Goal: Task Accomplishment & Management: Manage account settings

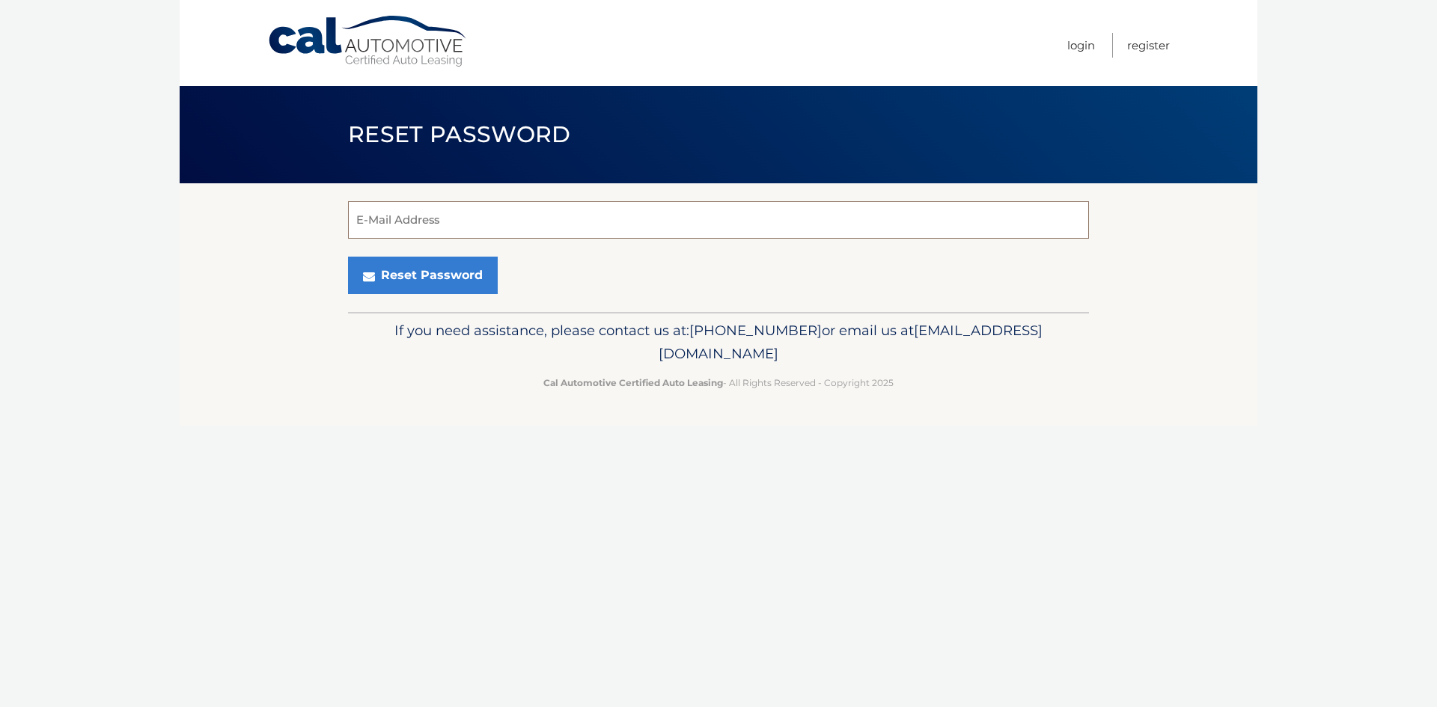
click at [507, 220] on input "E-Mail Address" at bounding box center [718, 219] width 741 height 37
click at [799, 213] on input "E-Mail Address" at bounding box center [718, 219] width 741 height 37
type input "[EMAIL_ADDRESS][DOMAIN_NAME]"
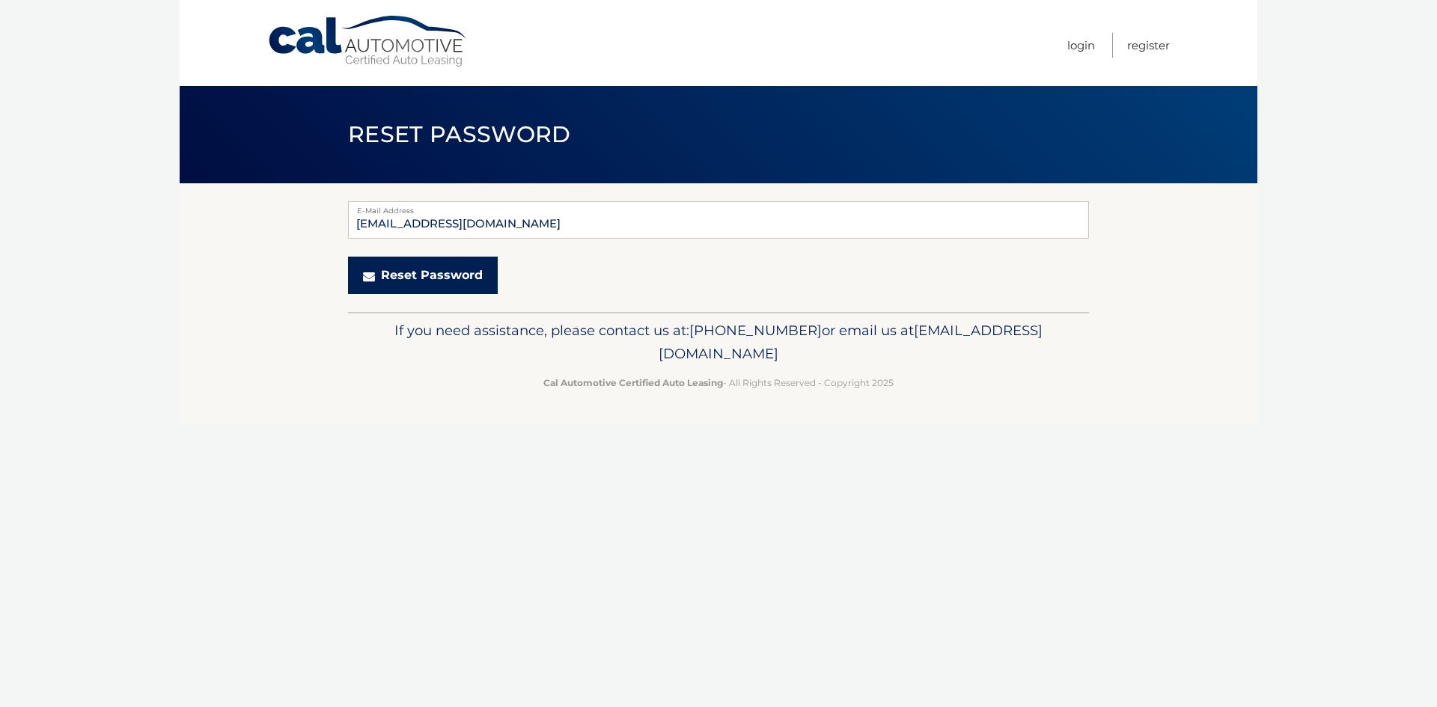
click at [429, 268] on button "Reset Password" at bounding box center [423, 275] width 150 height 37
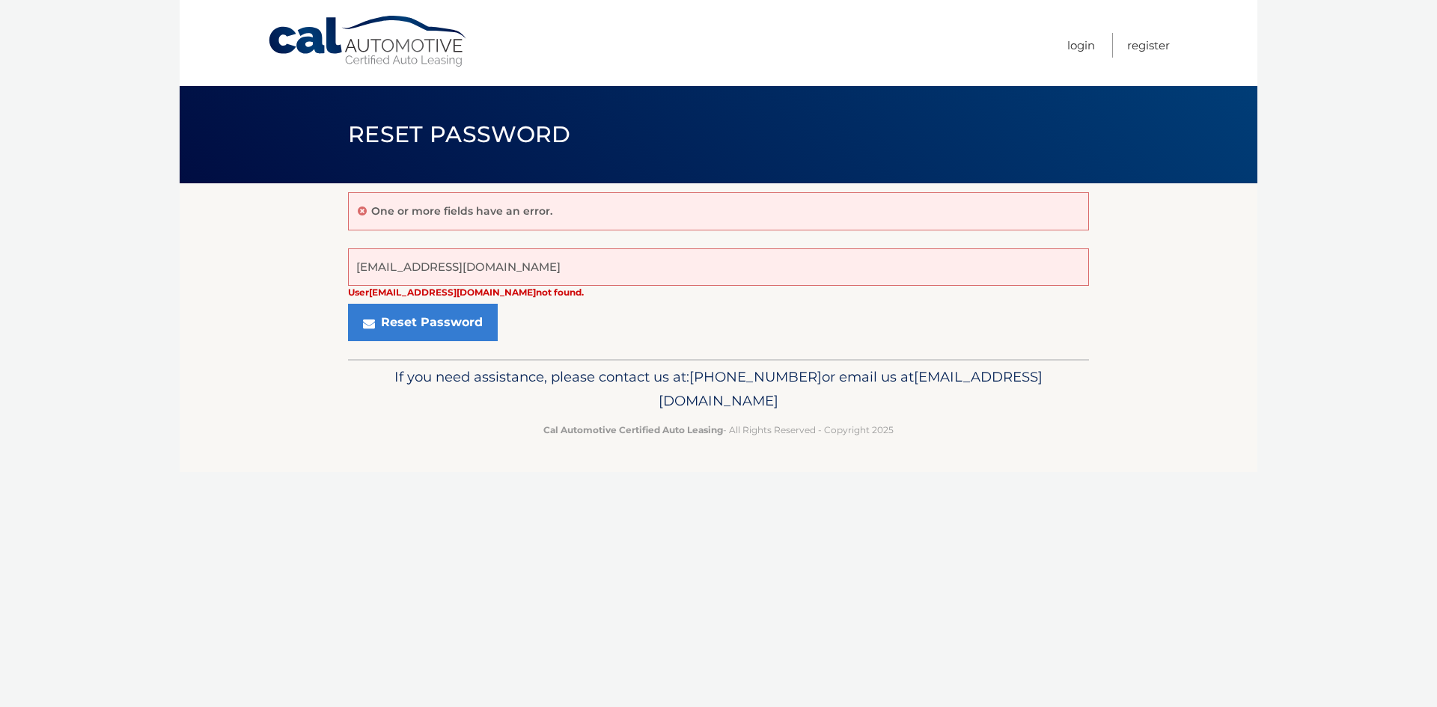
click at [1057, 40] on nav "Menu Login Register" at bounding box center [825, 43] width 689 height 86
click at [1087, 47] on link "Login" at bounding box center [1081, 45] width 28 height 25
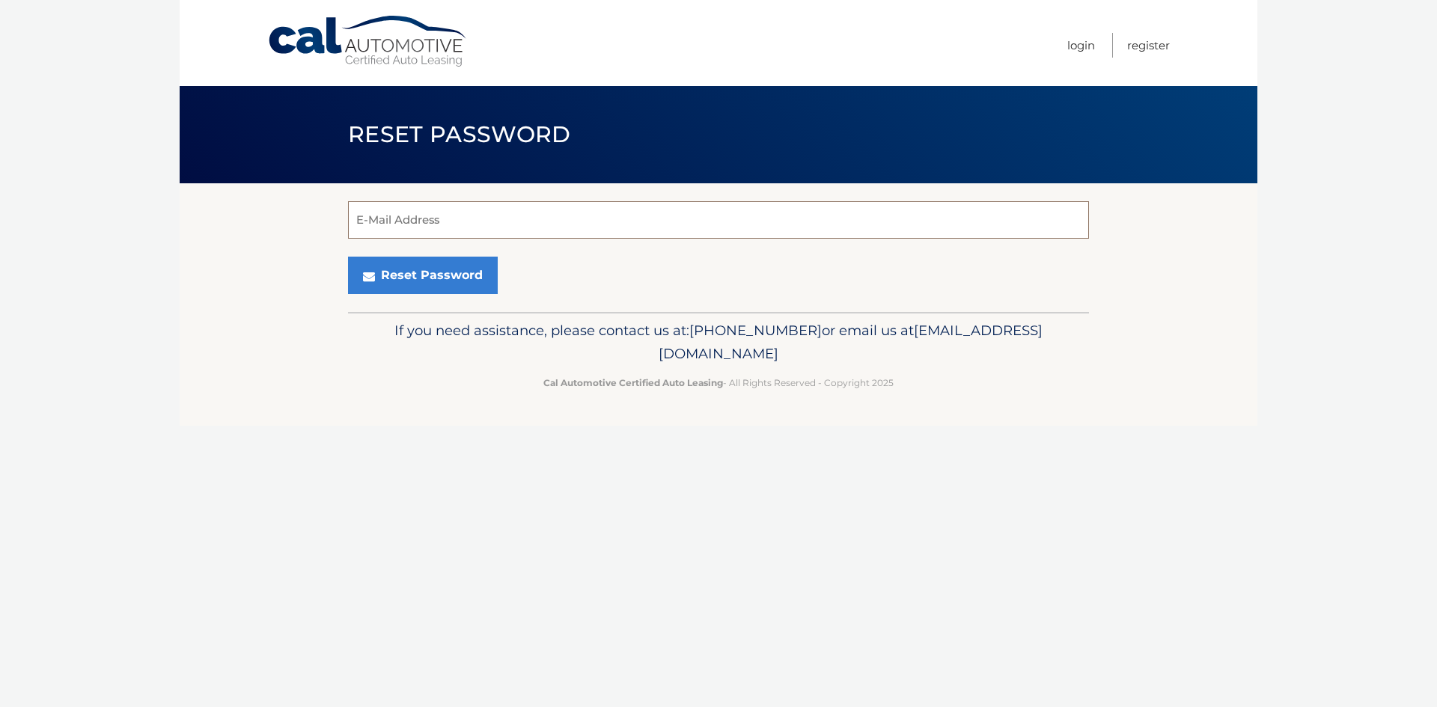
click at [464, 225] on input "E-Mail Address" at bounding box center [718, 219] width 741 height 37
type input "[EMAIL_ADDRESS][DOMAIN_NAME]"
click at [528, 227] on input "E-Mail Address" at bounding box center [718, 219] width 741 height 37
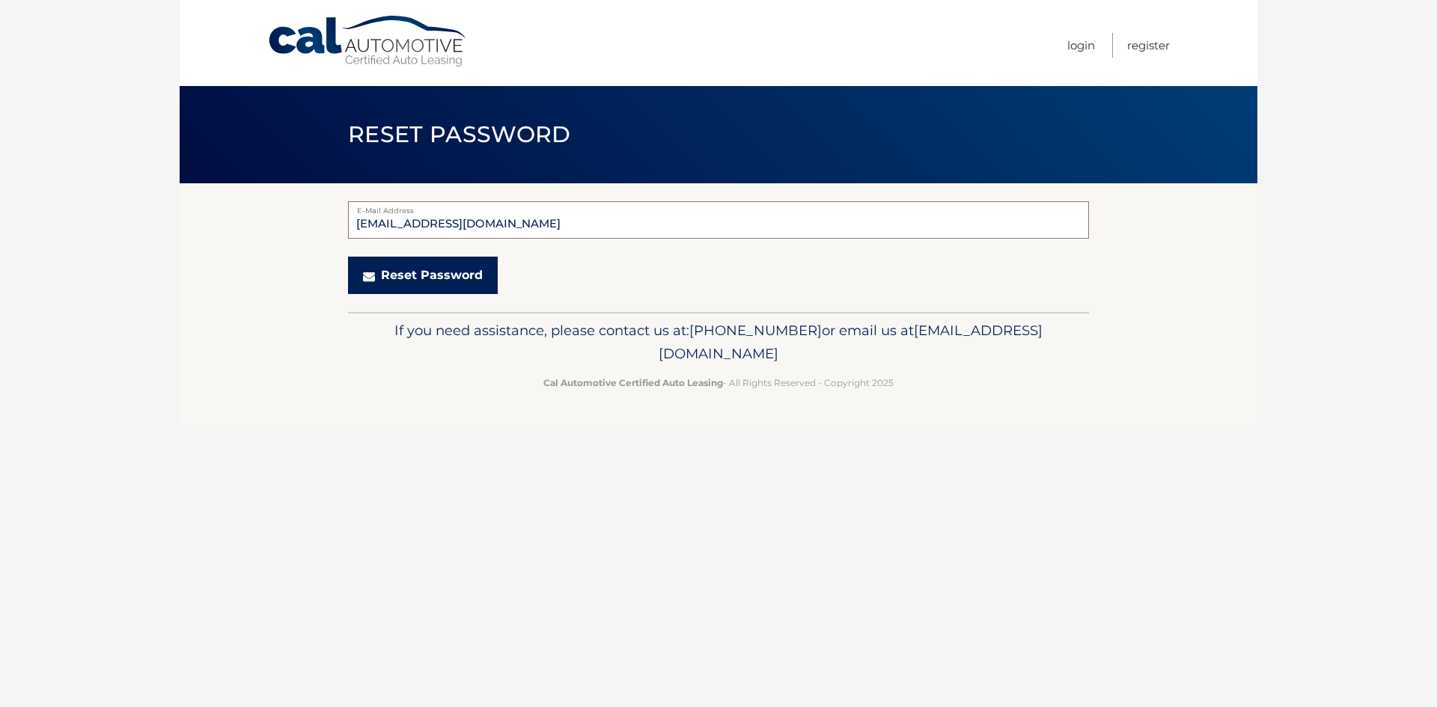
type input "mefkaka@gmail.com"
click at [470, 271] on button "Reset Password" at bounding box center [423, 275] width 150 height 37
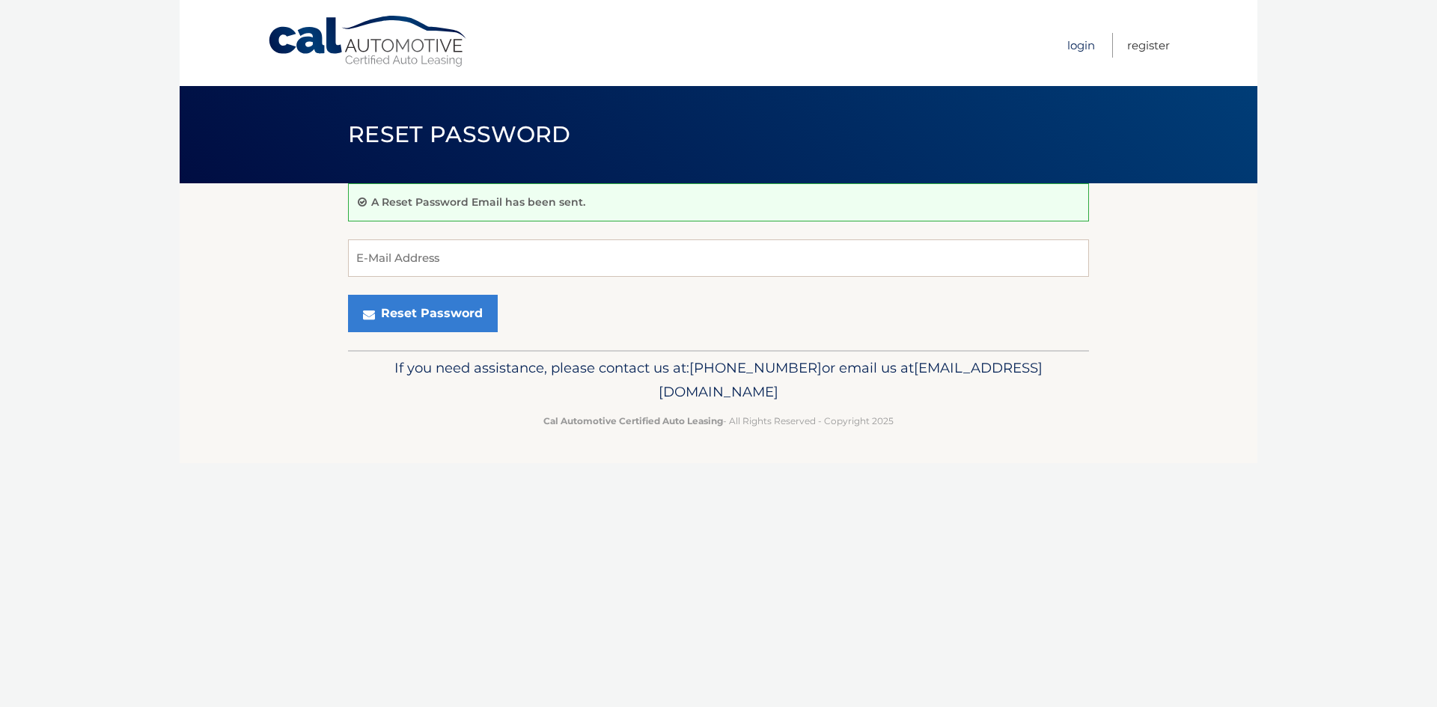
click at [1081, 49] on link "Login" at bounding box center [1081, 45] width 28 height 25
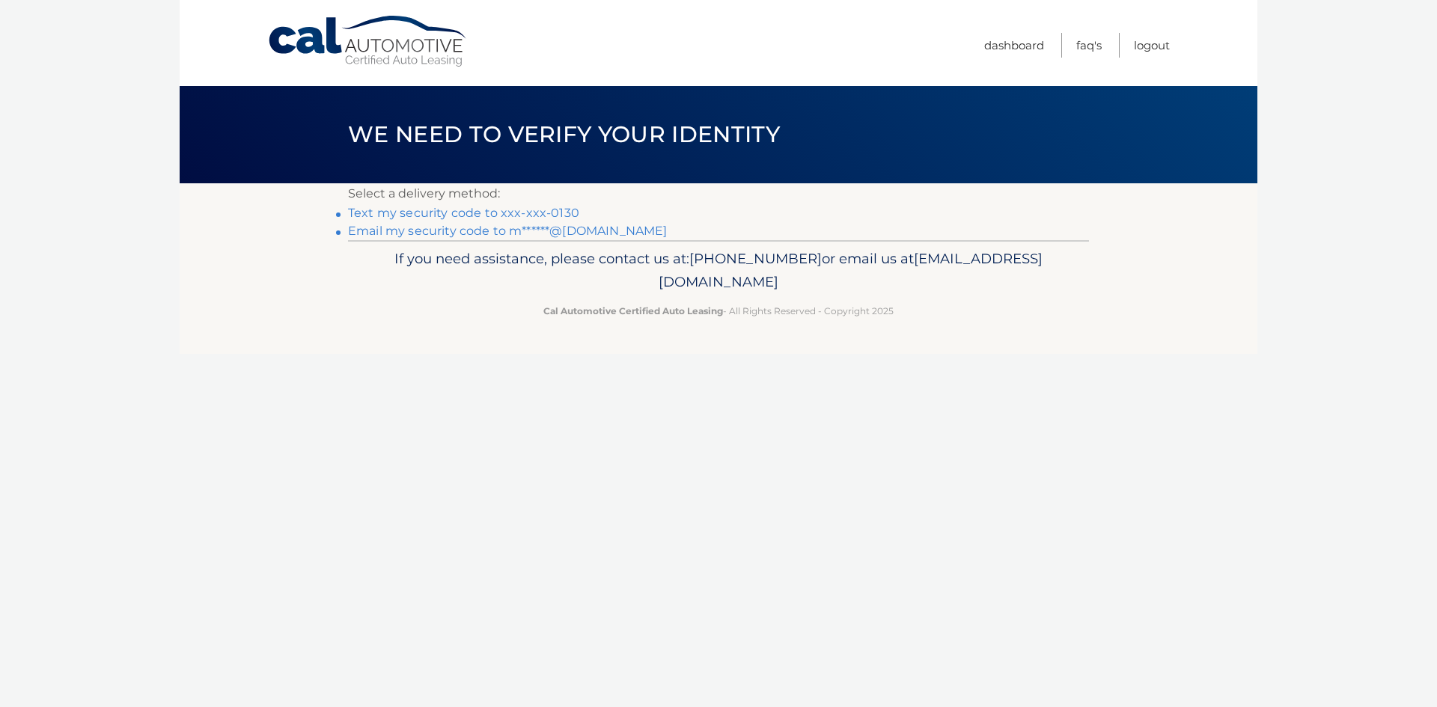
click at [564, 211] on link "Text my security code to xxx-xxx-0130" at bounding box center [463, 213] width 231 height 14
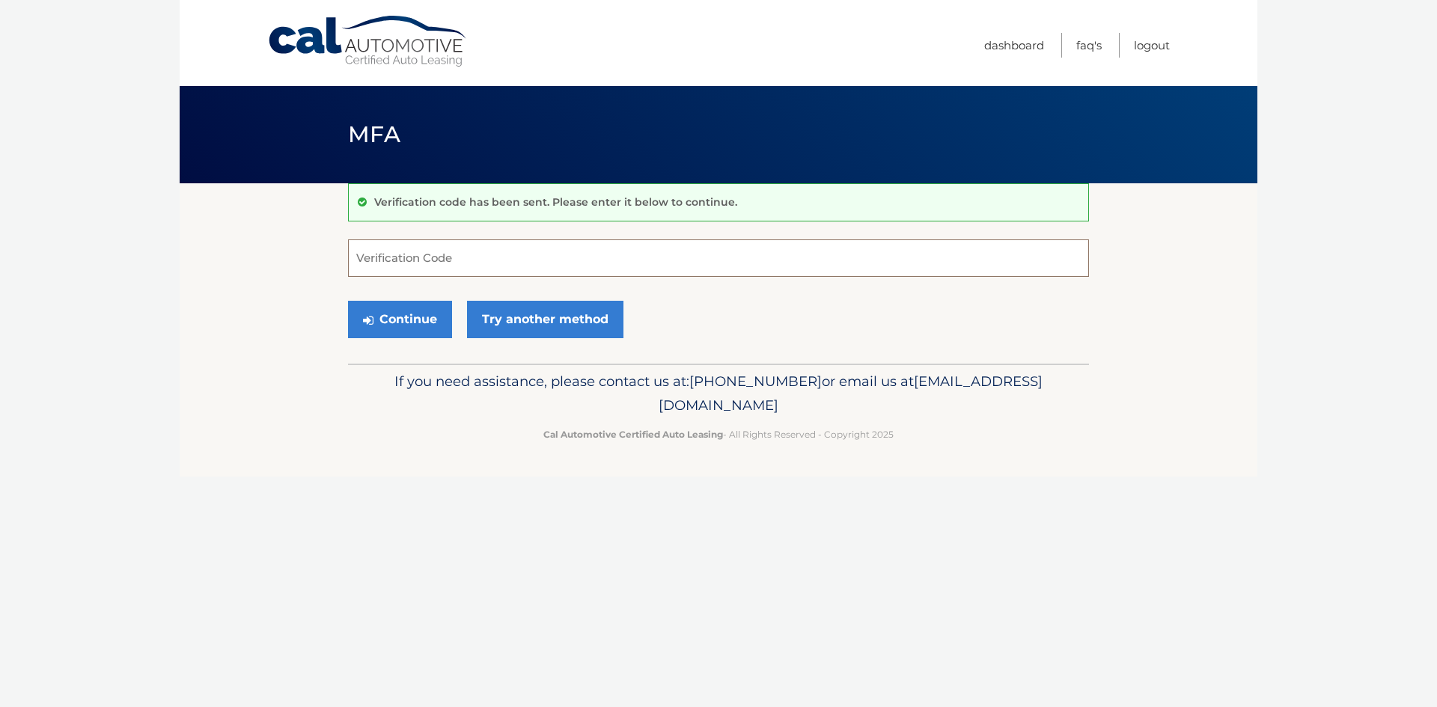
click at [460, 254] on input "Verification Code" at bounding box center [718, 257] width 741 height 37
type input "162448"
click at [428, 323] on button "Continue" at bounding box center [400, 319] width 104 height 37
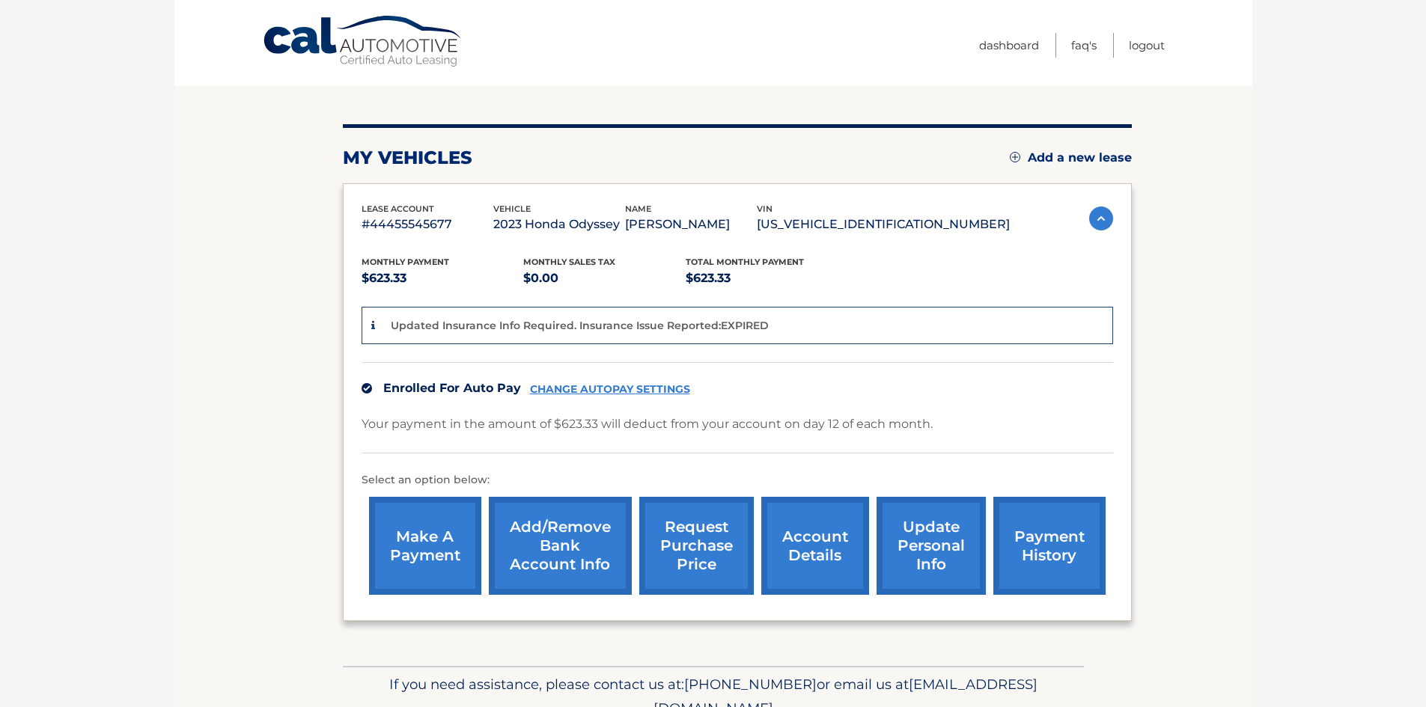
scroll to position [150, 0]
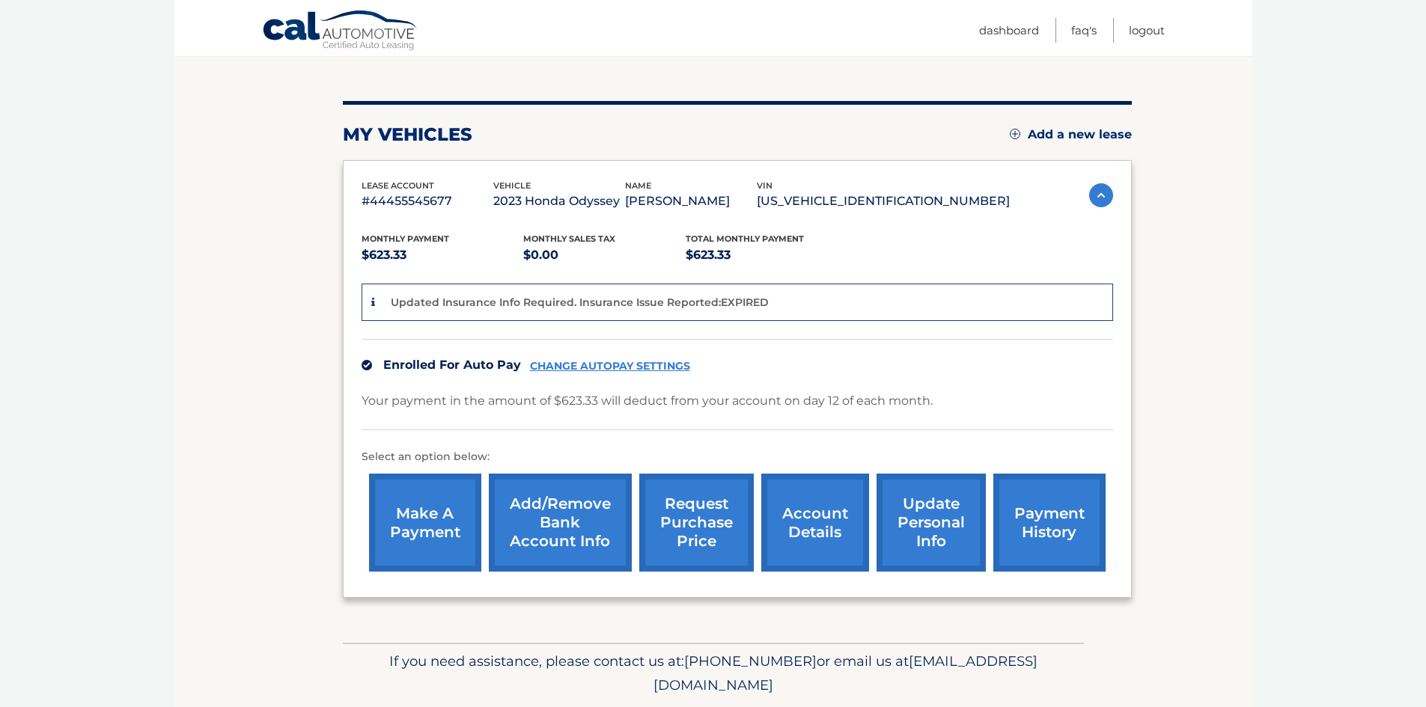
click at [712, 504] on link "request purchase price" at bounding box center [696, 523] width 115 height 98
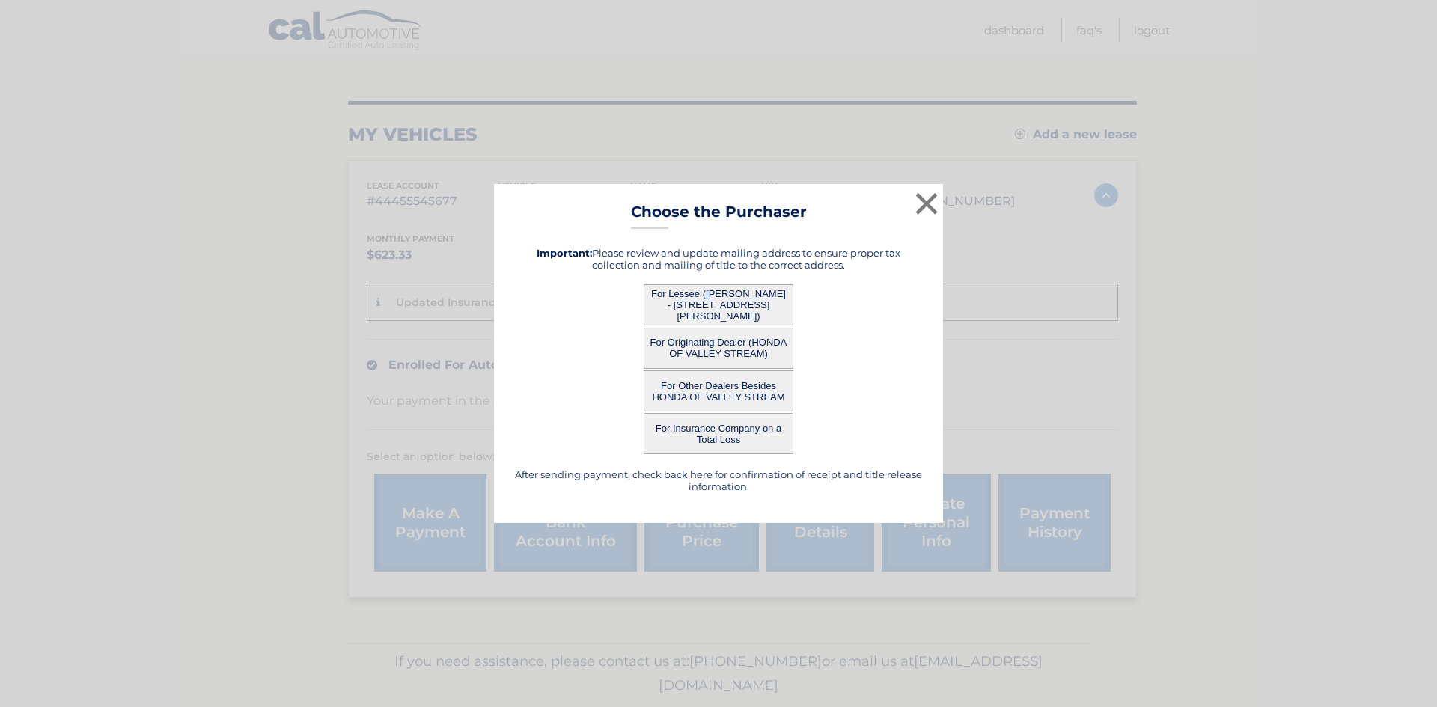
click at [718, 339] on button "For Originating Dealer (HONDA OF VALLEY STREAM)" at bounding box center [719, 348] width 150 height 41
click at [717, 348] on button "For Originating Dealer (HONDA OF VALLEY STREAM)" at bounding box center [719, 348] width 150 height 41
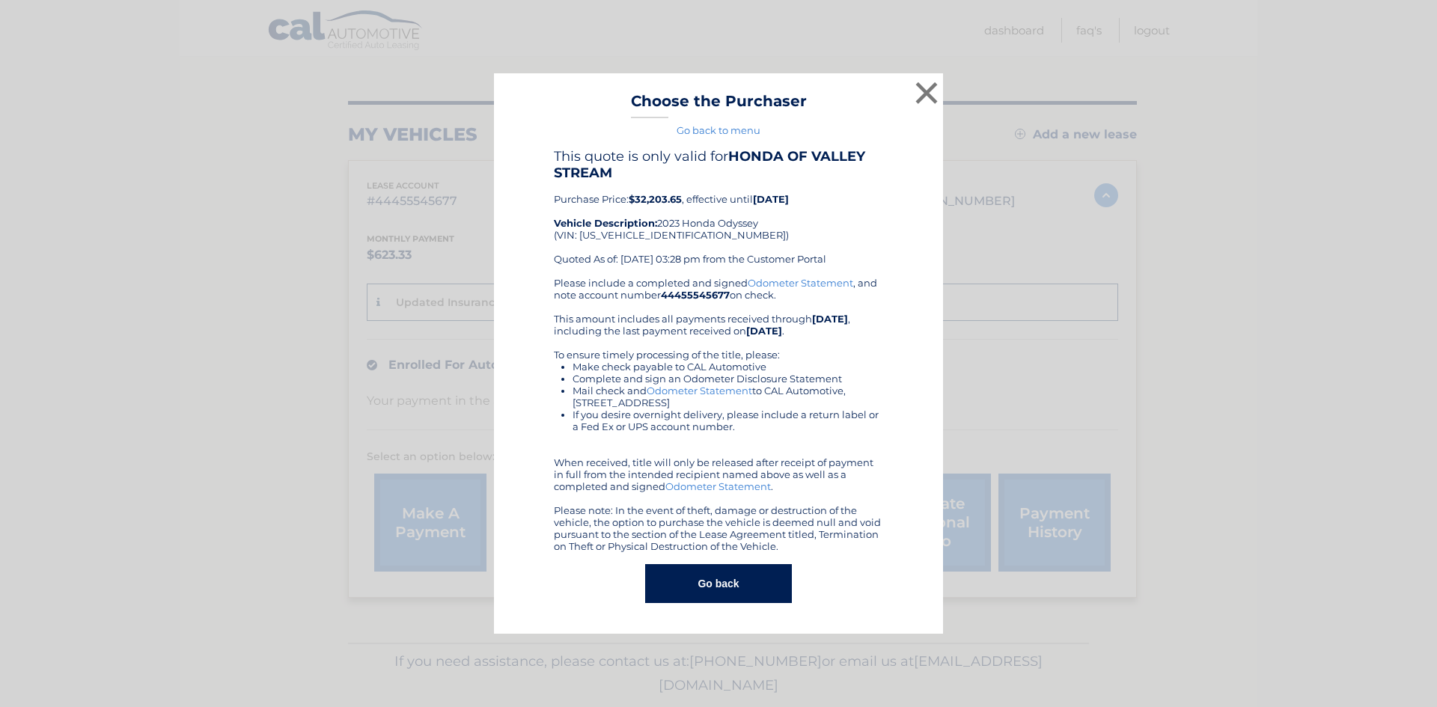
click at [767, 340] on div "Please include a completed and signed Odometer Statement , and note account num…" at bounding box center [718, 414] width 329 height 275
click at [925, 101] on button "×" at bounding box center [927, 93] width 30 height 30
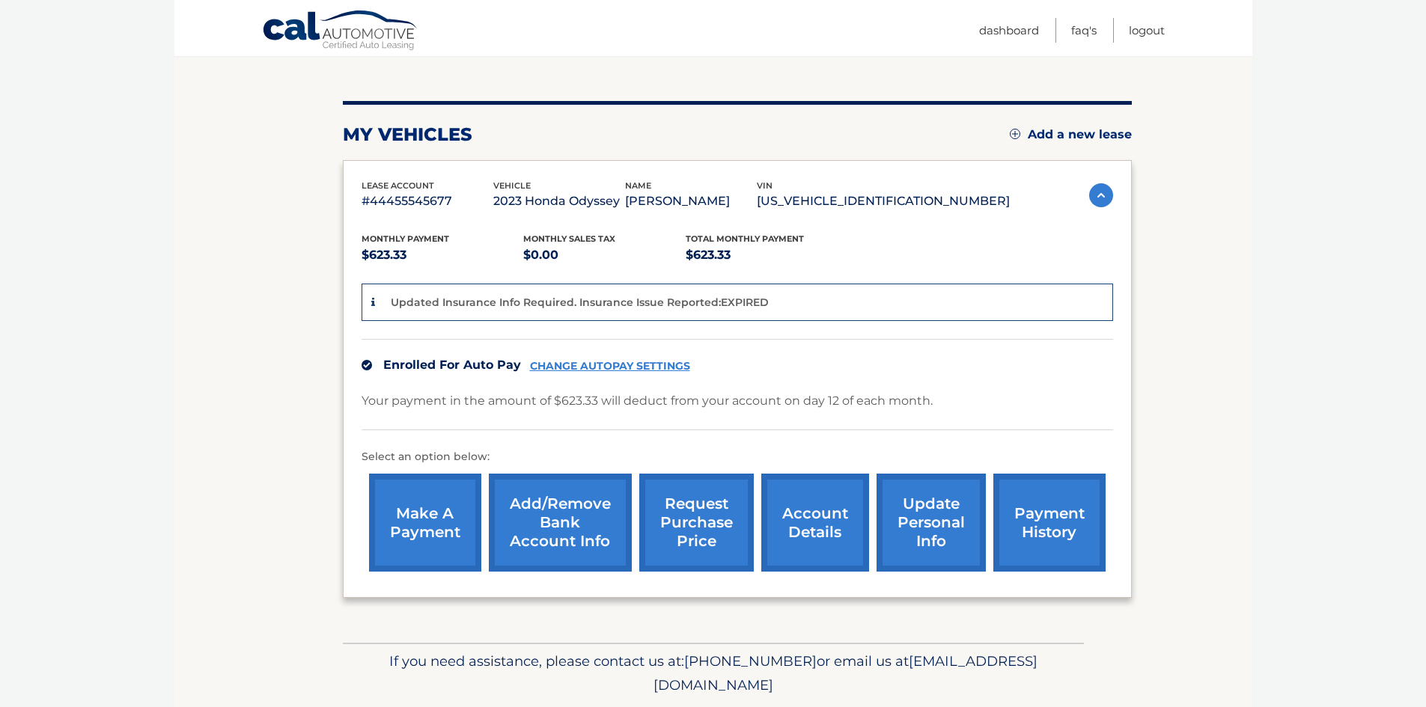
click at [673, 518] on link "request purchase price" at bounding box center [696, 523] width 115 height 98
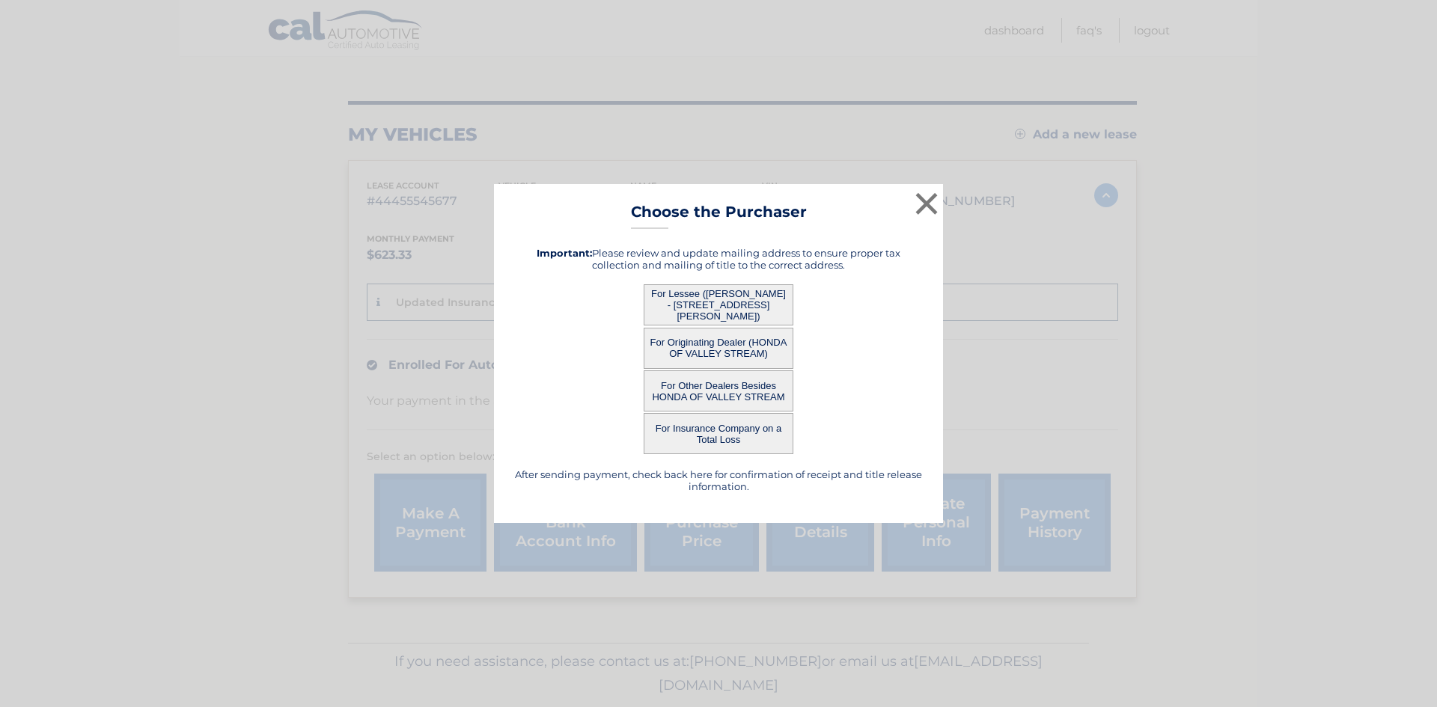
click at [722, 306] on button "For Lessee ([PERSON_NAME] - [STREET_ADDRESS][PERSON_NAME])" at bounding box center [719, 304] width 150 height 41
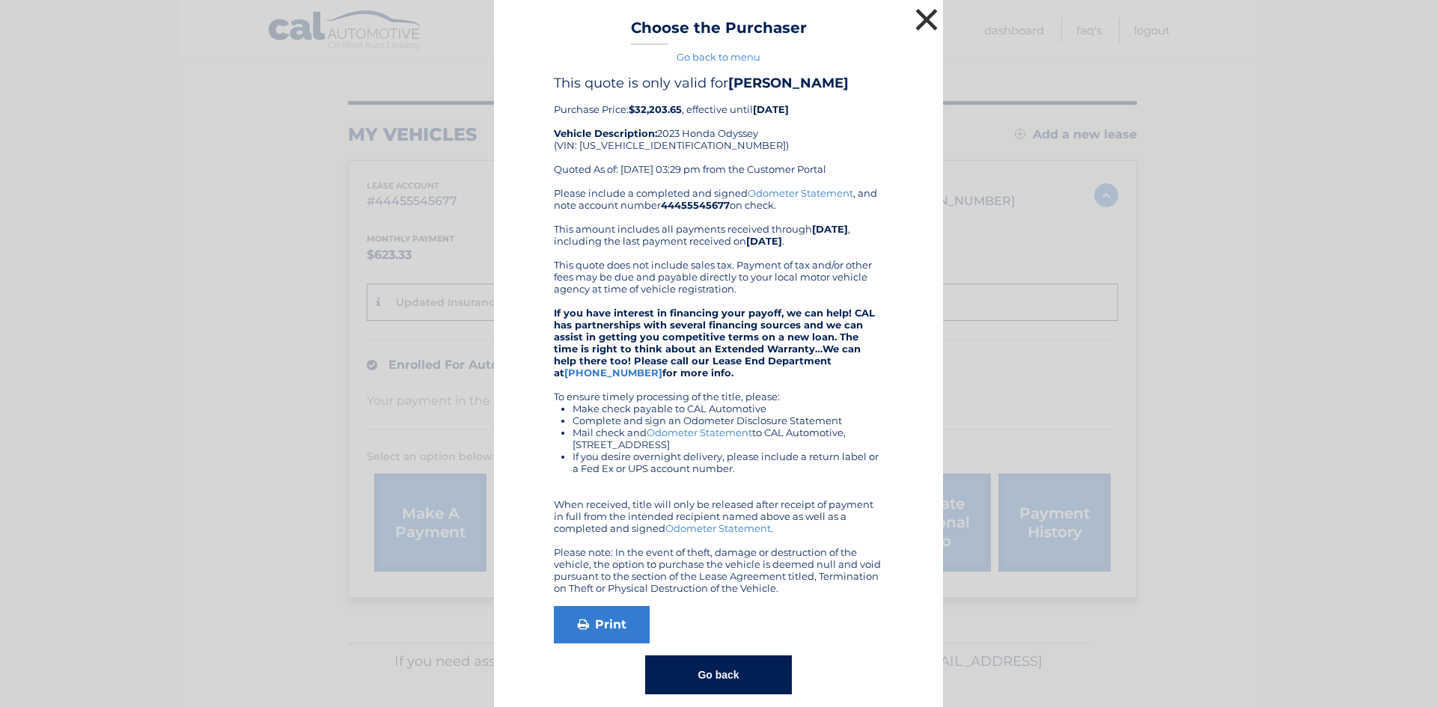
click at [922, 28] on button "×" at bounding box center [927, 19] width 30 height 30
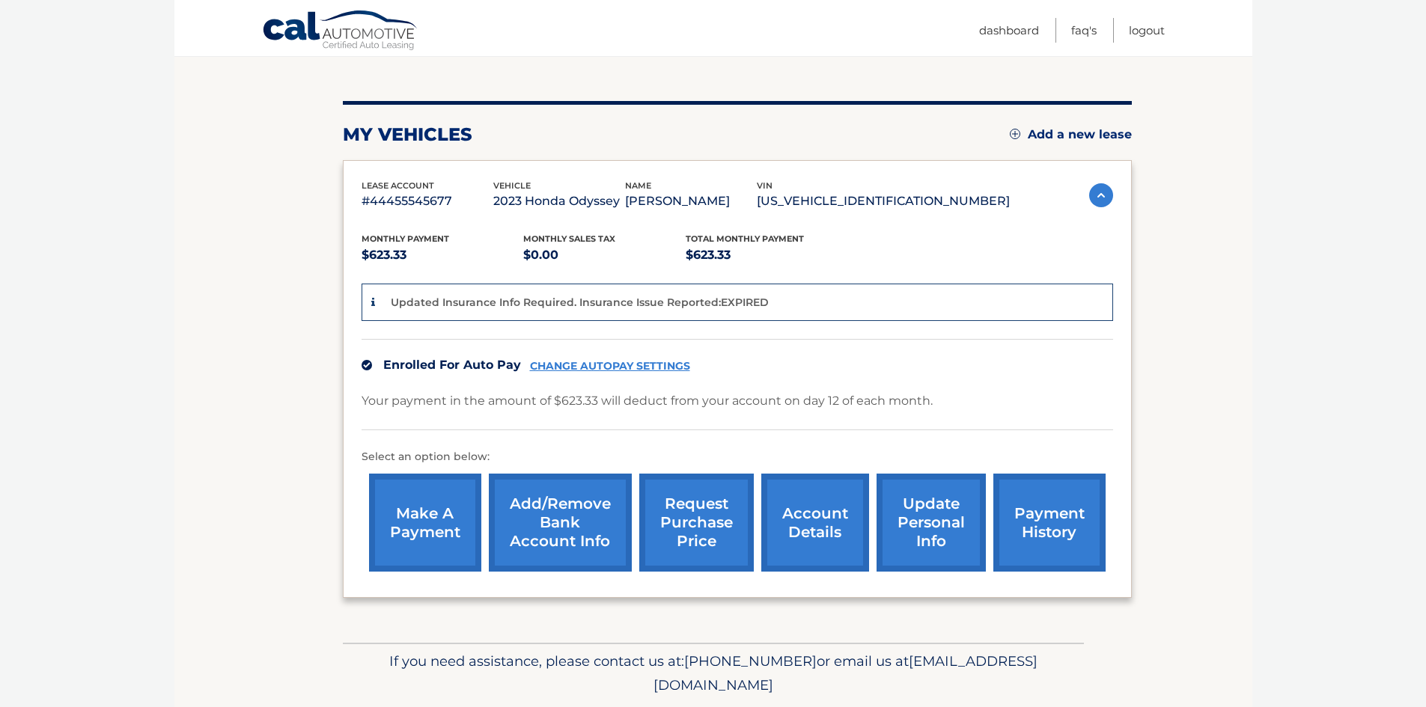
drag, startPoint x: 847, startPoint y: 199, endPoint x: 977, endPoint y: 200, distance: 130.2
click at [977, 200] on p "[US_VEHICLE_IDENTIFICATION_NUMBER]" at bounding box center [883, 201] width 253 height 21
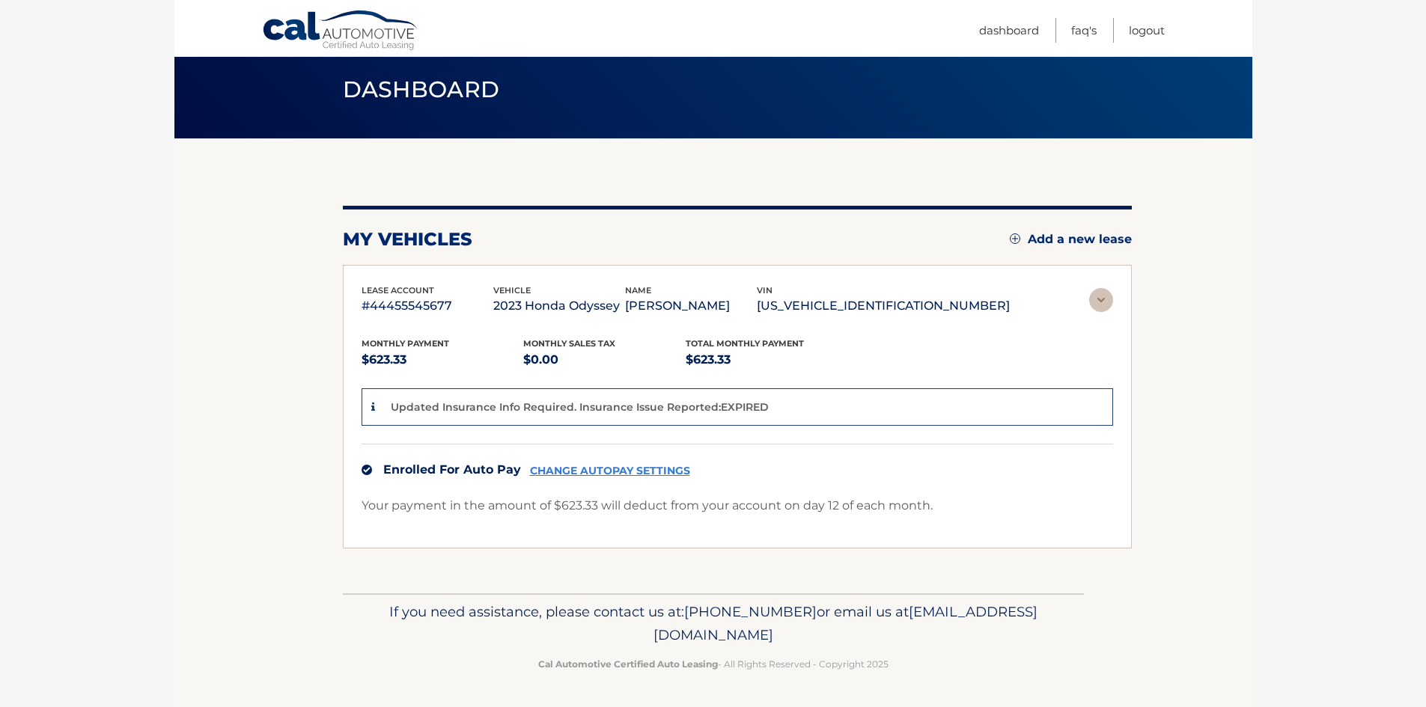
scroll to position [0, 0]
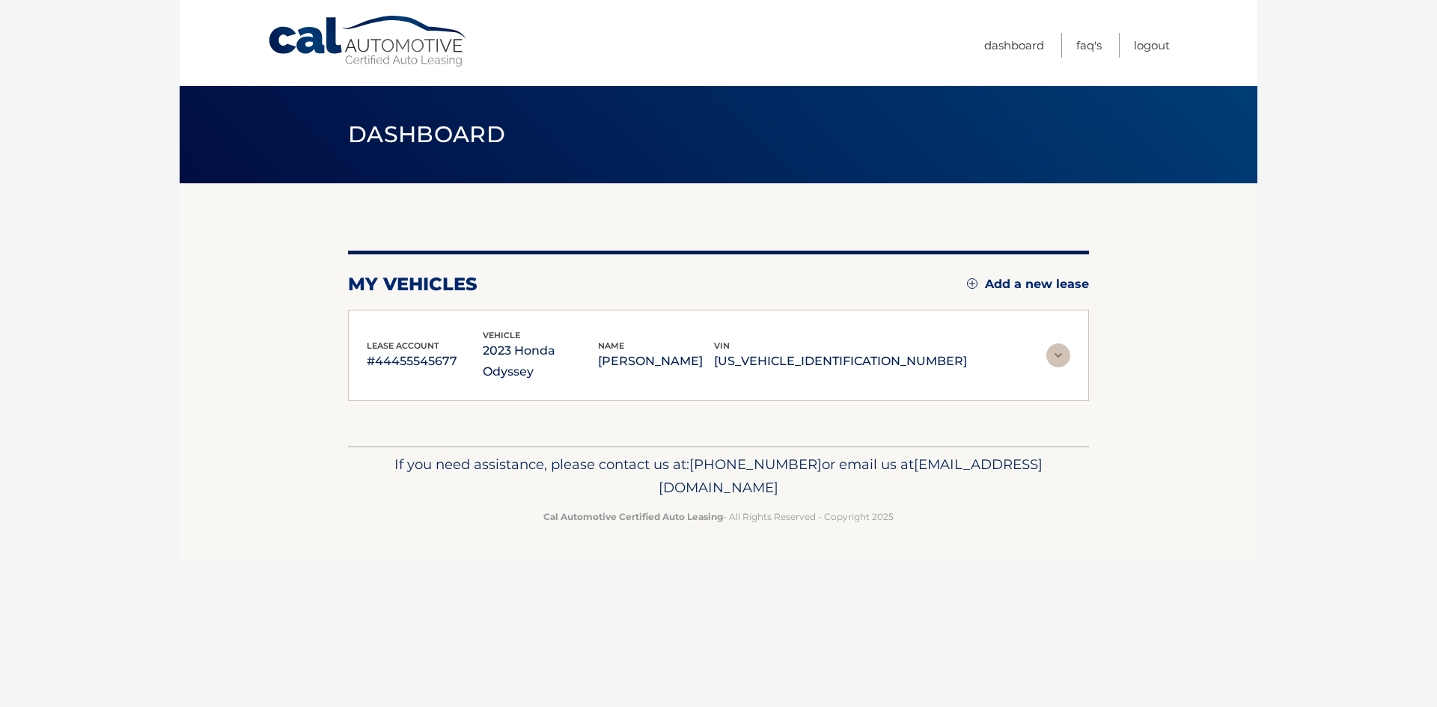
copy p "[US_VEHICLE_IDENTIFICATION_NUMBER]"
click at [1051, 352] on img at bounding box center [1058, 356] width 24 height 24
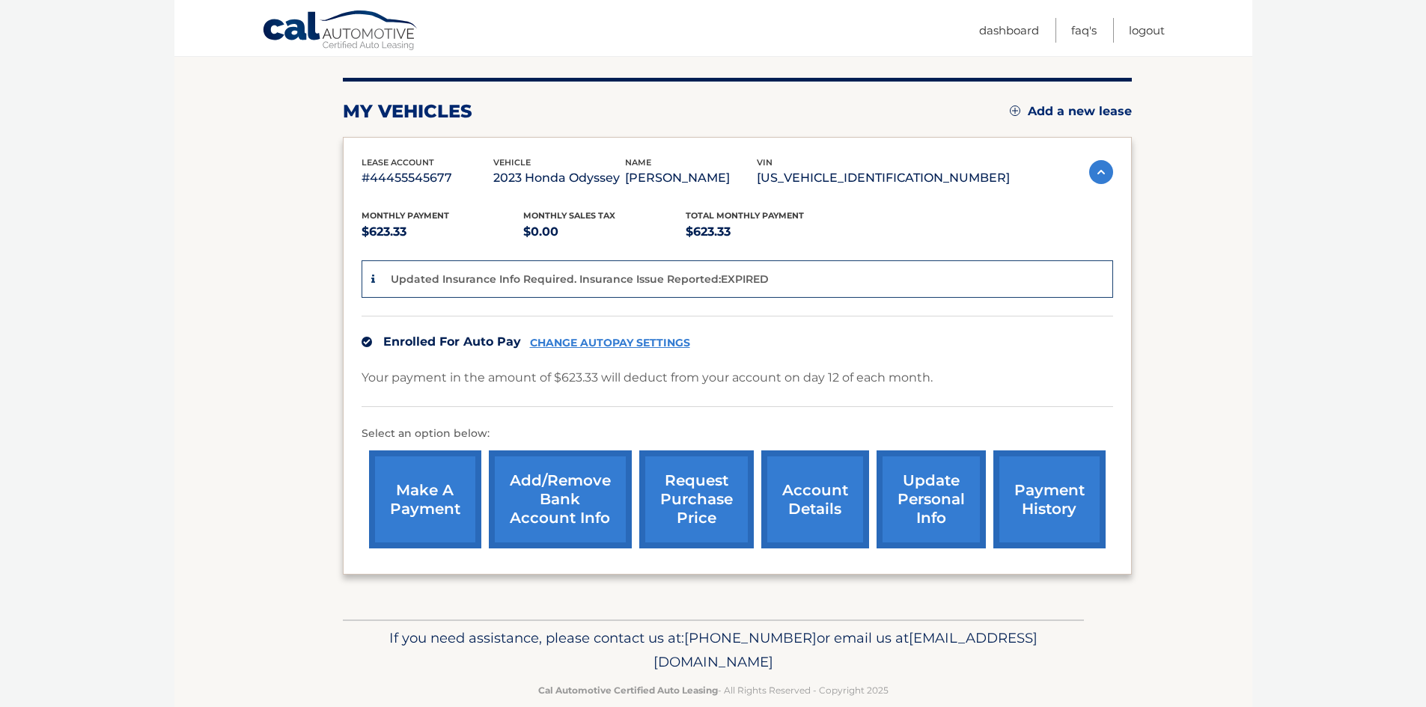
scroll to position [199, 0]
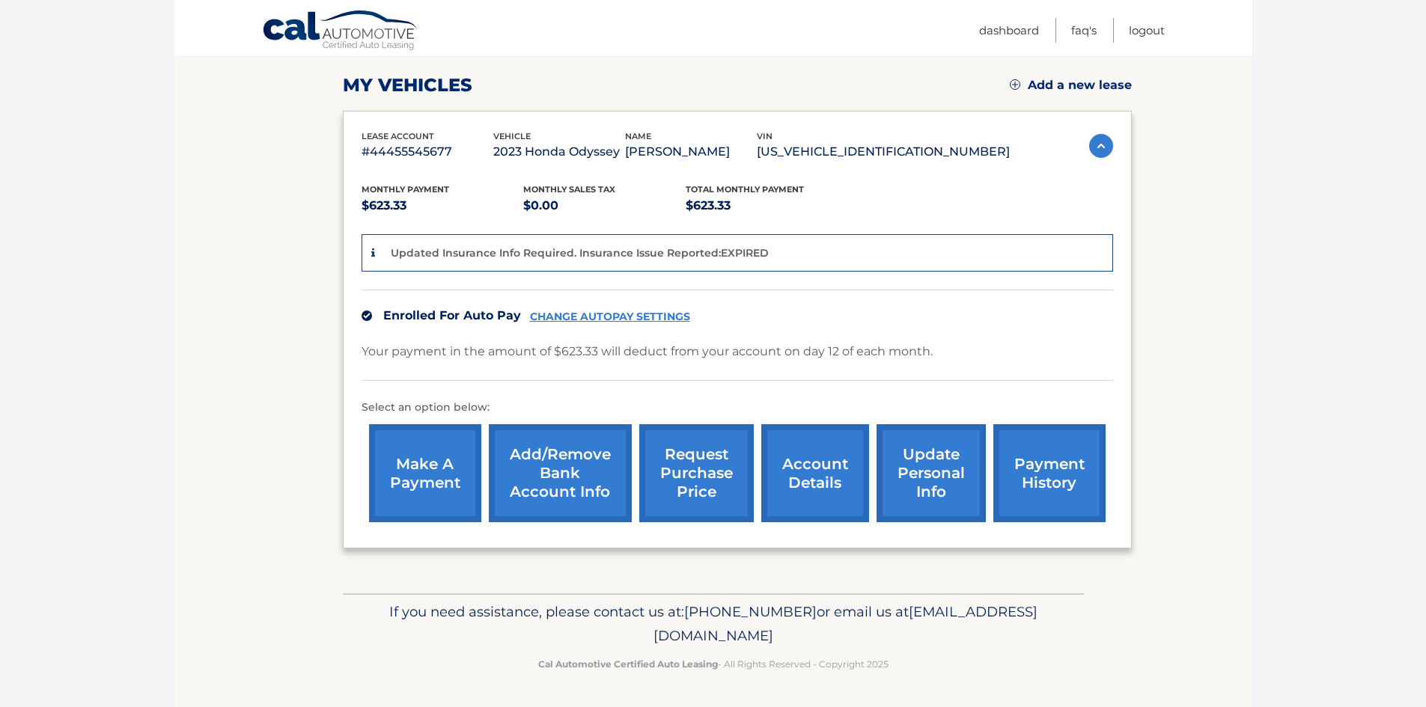
click at [815, 508] on link "account details" at bounding box center [815, 473] width 108 height 98
click at [817, 467] on link "account details" at bounding box center [815, 473] width 108 height 98
click at [922, 467] on link "update personal info" at bounding box center [930, 473] width 109 height 98
click at [799, 481] on link "account details" at bounding box center [815, 473] width 108 height 98
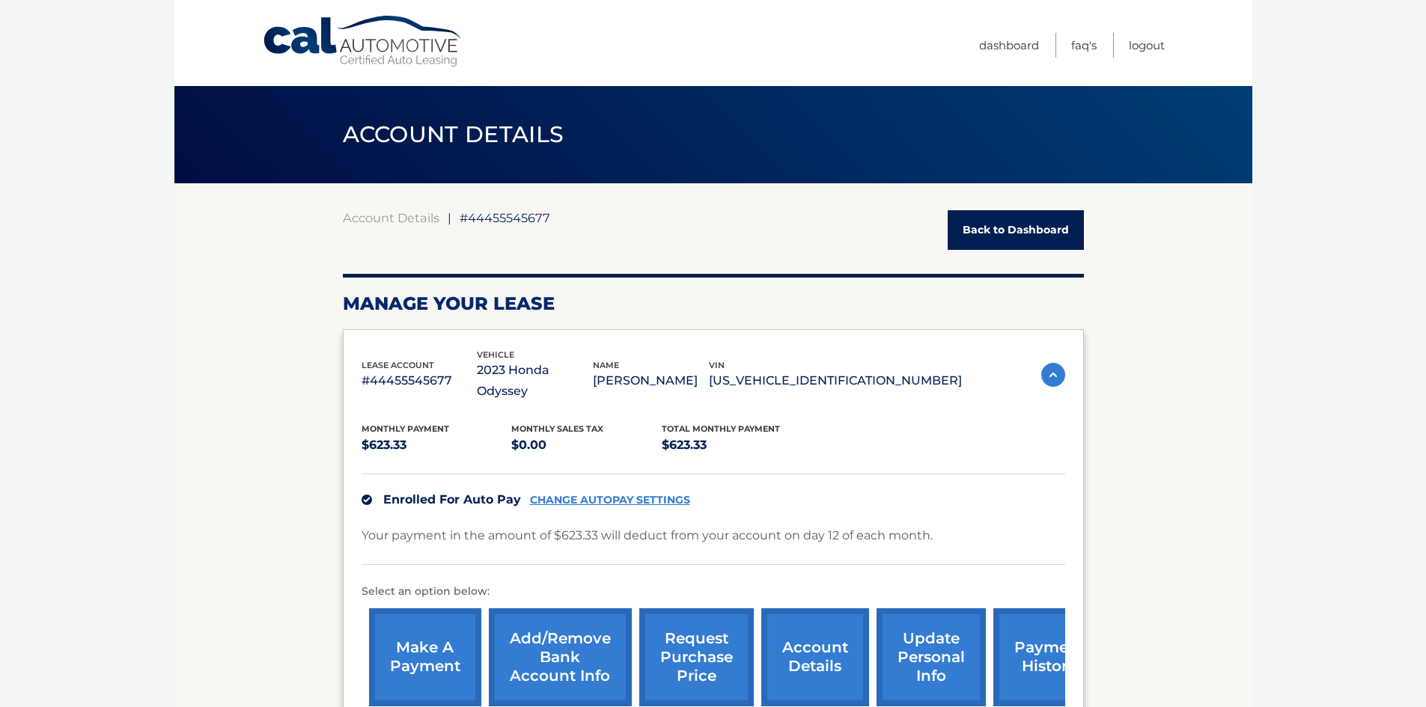
scroll to position [75, 0]
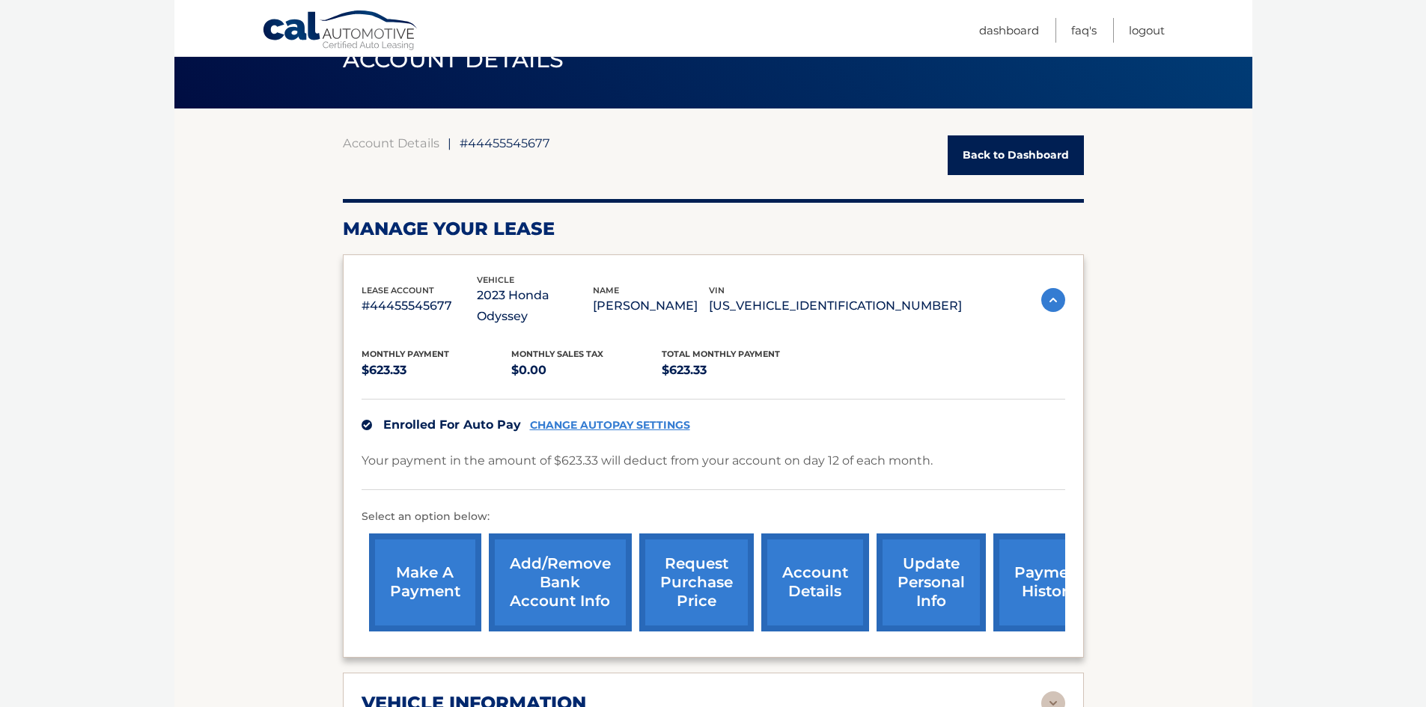
click at [1054, 297] on img at bounding box center [1053, 300] width 24 height 24
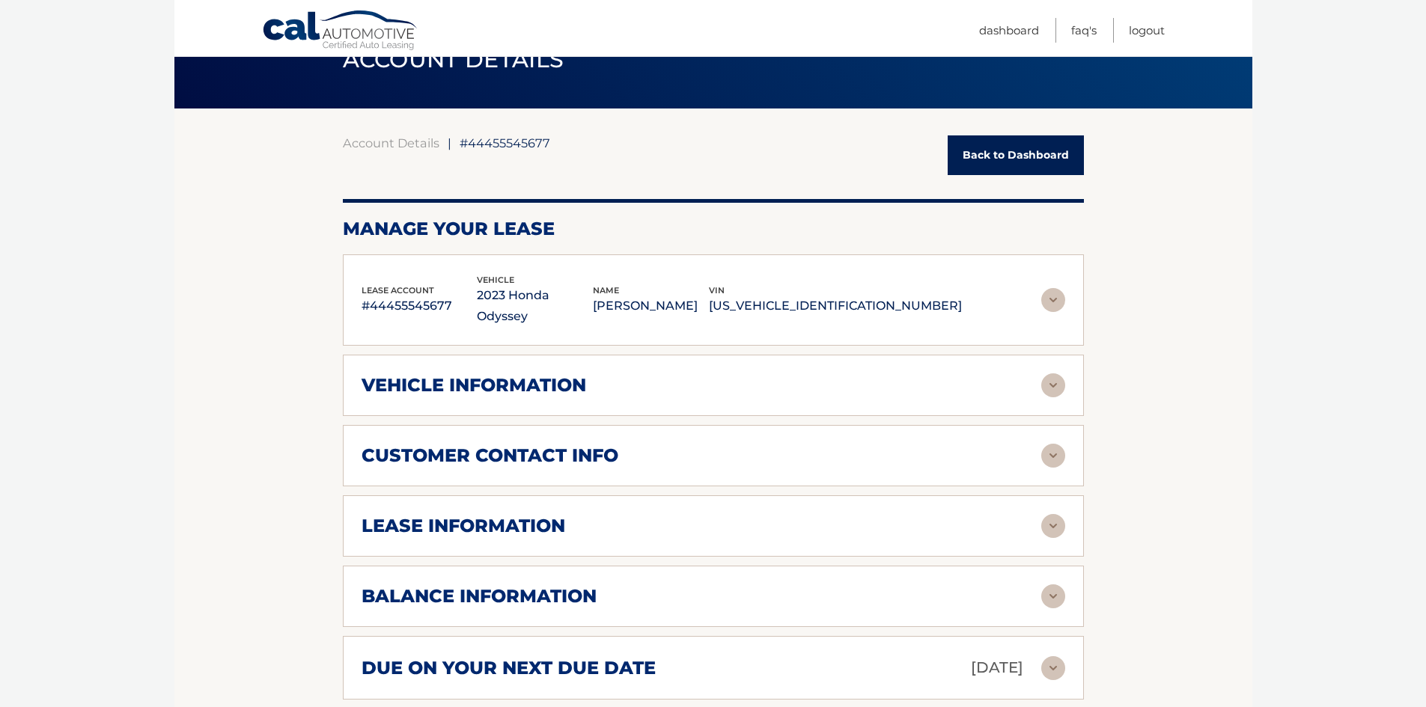
click at [1059, 531] on img at bounding box center [1053, 526] width 24 height 24
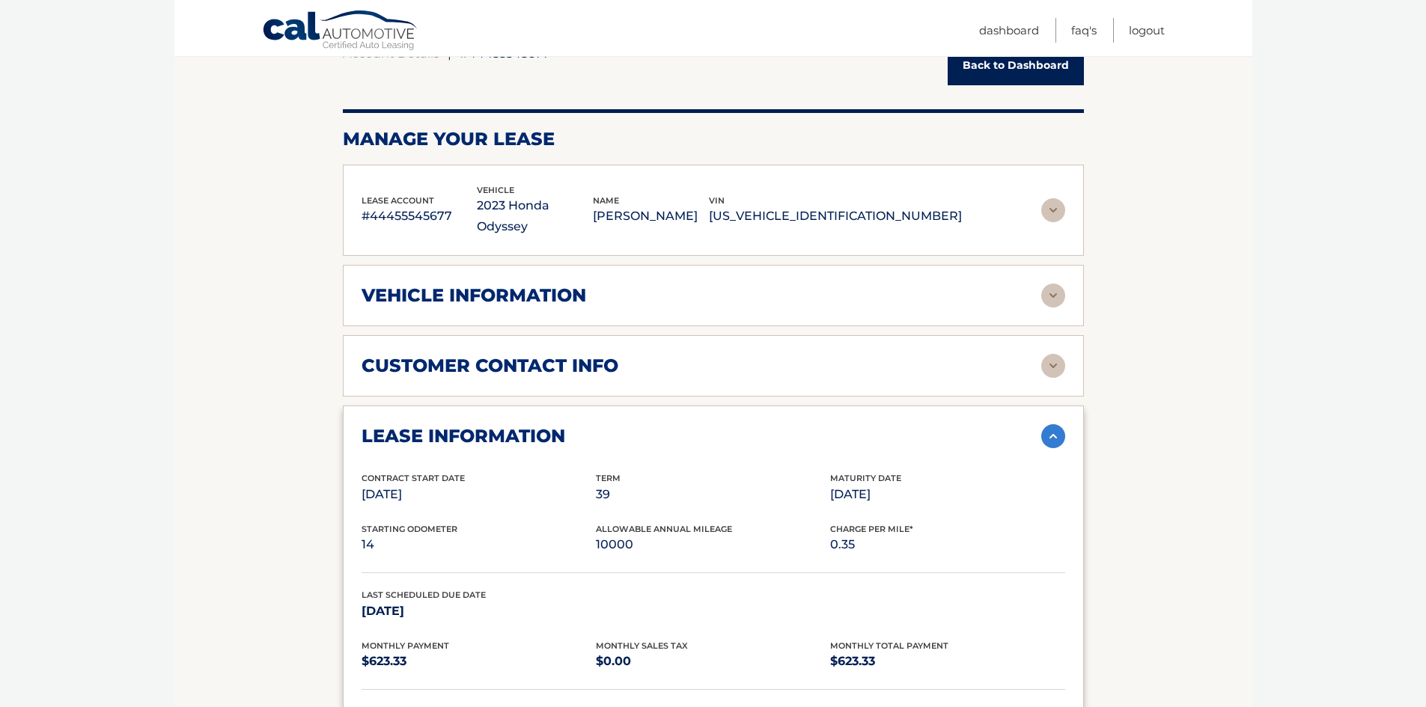
scroll to position [150, 0]
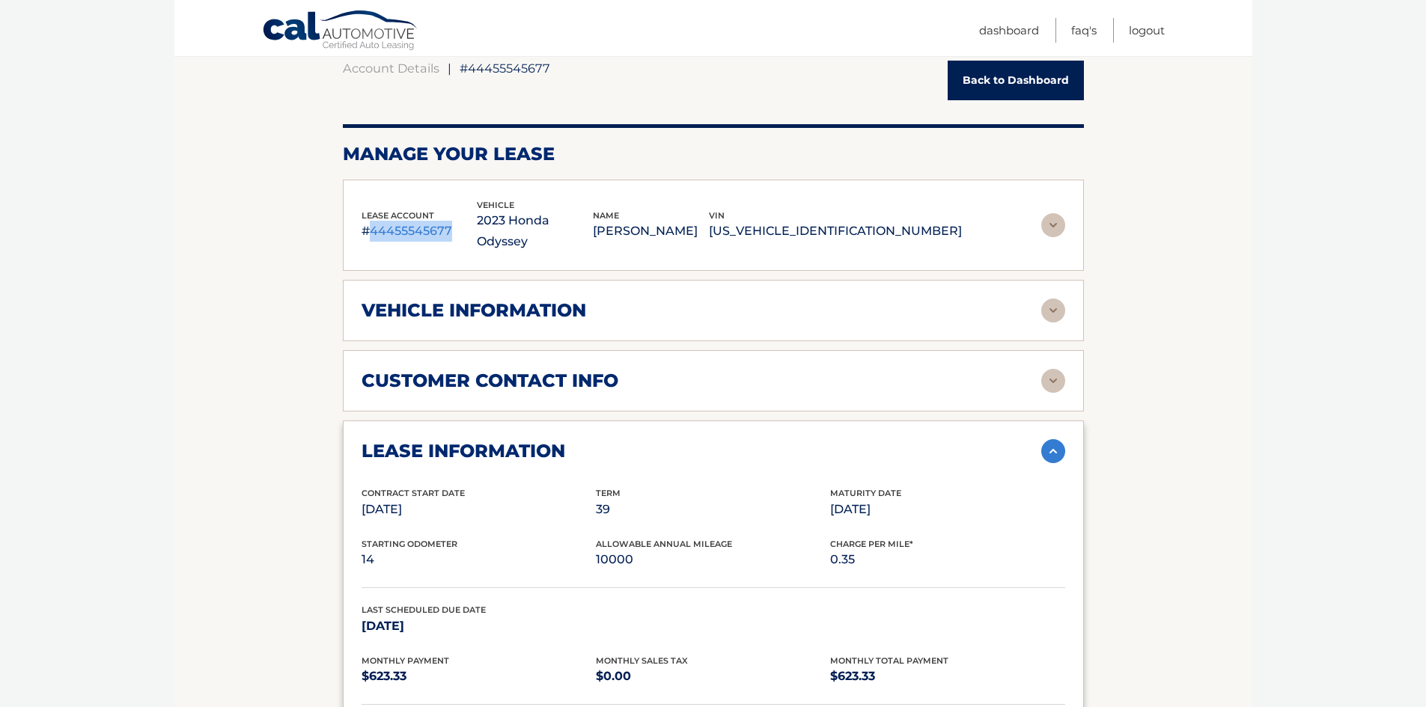
drag, startPoint x: 371, startPoint y: 231, endPoint x: 449, endPoint y: 231, distance: 77.8
click at [449, 231] on p "#44455545677" at bounding box center [419, 231] width 116 height 21
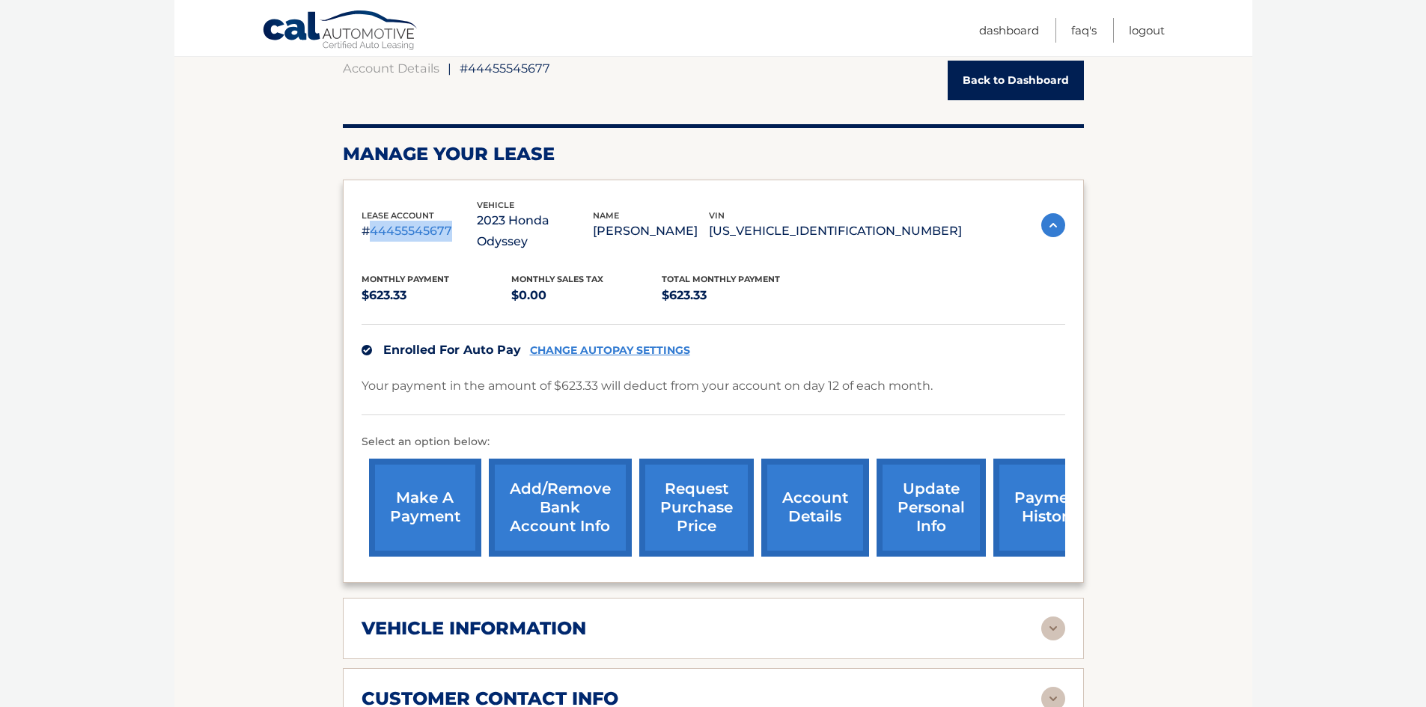
copy p "44455545677"
